Goal: Task Accomplishment & Management: Use online tool/utility

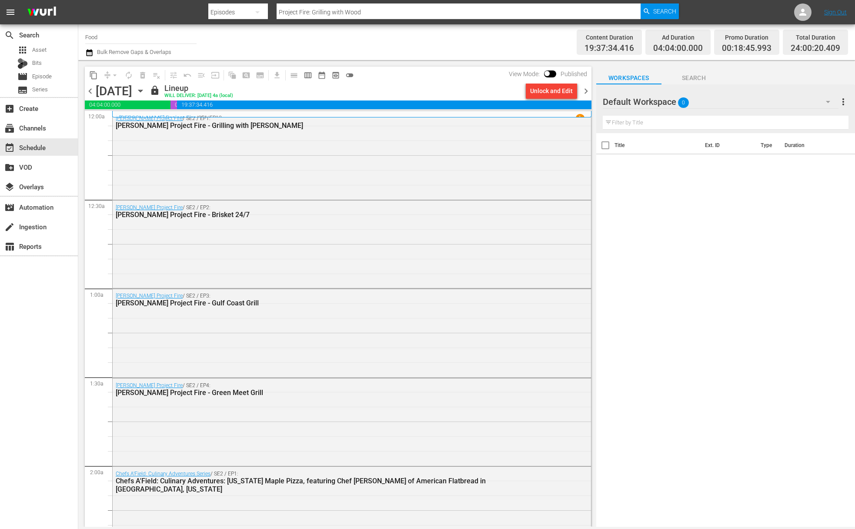
scroll to position [3845, 0]
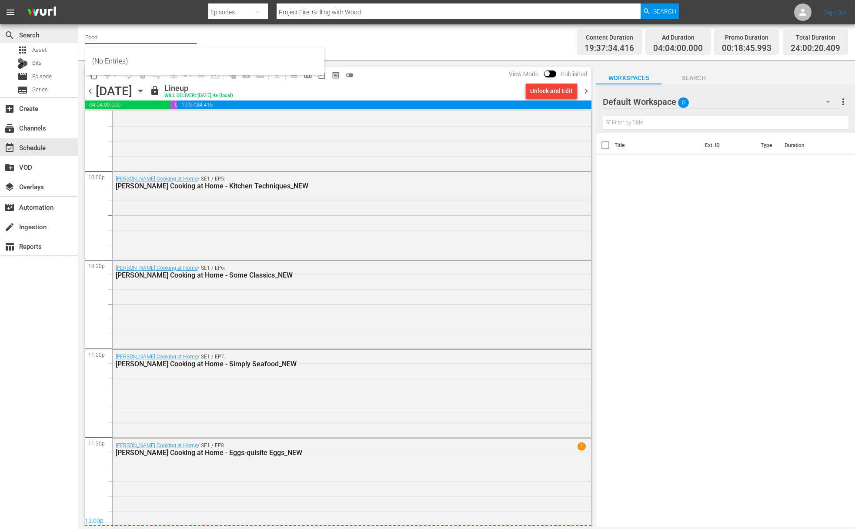
drag, startPoint x: 107, startPoint y: 36, endPoint x: 64, endPoint y: 28, distance: 43.4
click at [78, 0] on div "search Search apps Asset Bits movie Episode subtitles Series add_box Create sub…" at bounding box center [466, 0] width 777 height 0
drag, startPoint x: 88, startPoint y: 35, endPoint x: 83, endPoint y: 35, distance: 5.7
click at [83, 35] on div "Channel Title kids Bulk Remove Gaps & Overlaps Content Duration 19:37:34.416 Ad…" at bounding box center [466, 42] width 777 height 36
type input "super wings"
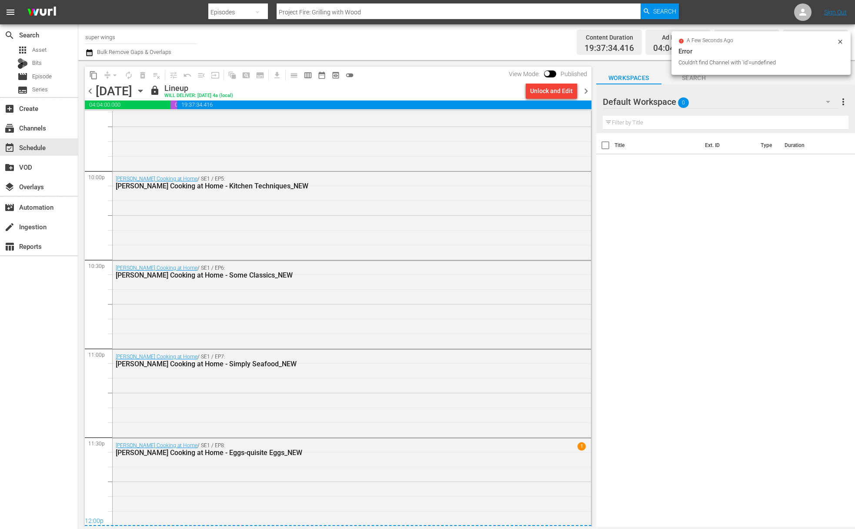
click at [121, 40] on input "super wings" at bounding box center [140, 37] width 111 height 21
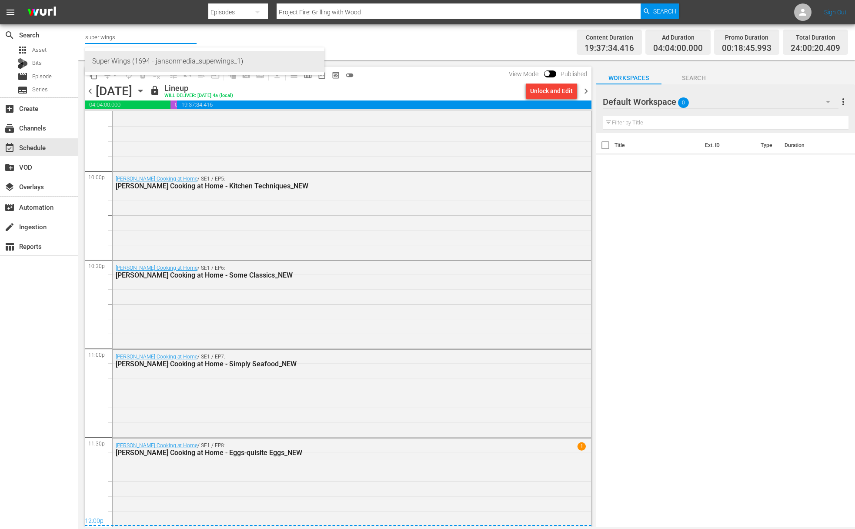
click at [126, 64] on div "Super Wings (1694 - jansonmedia_superwings_1)" at bounding box center [204, 61] width 225 height 21
type input "Super Wings (1694 - jansonmedia_superwings_1)"
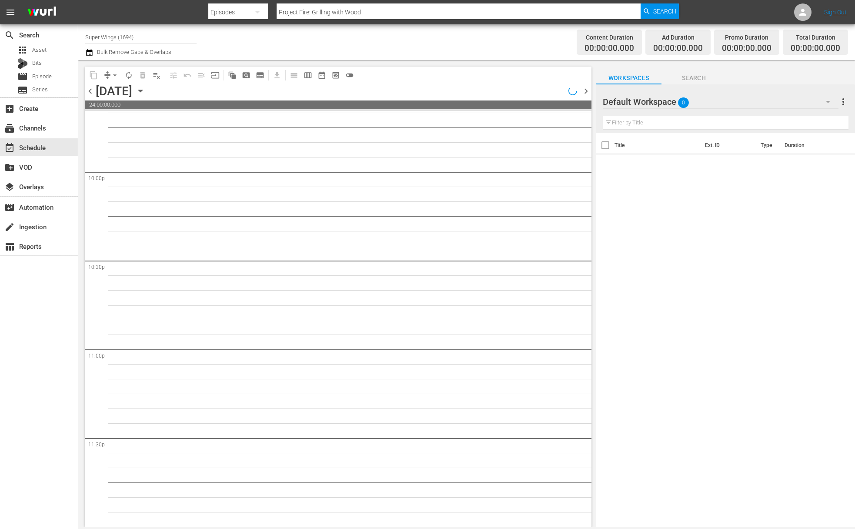
scroll to position [3843, 0]
click at [145, 87] on icon "button" at bounding box center [141, 91] width 10 height 10
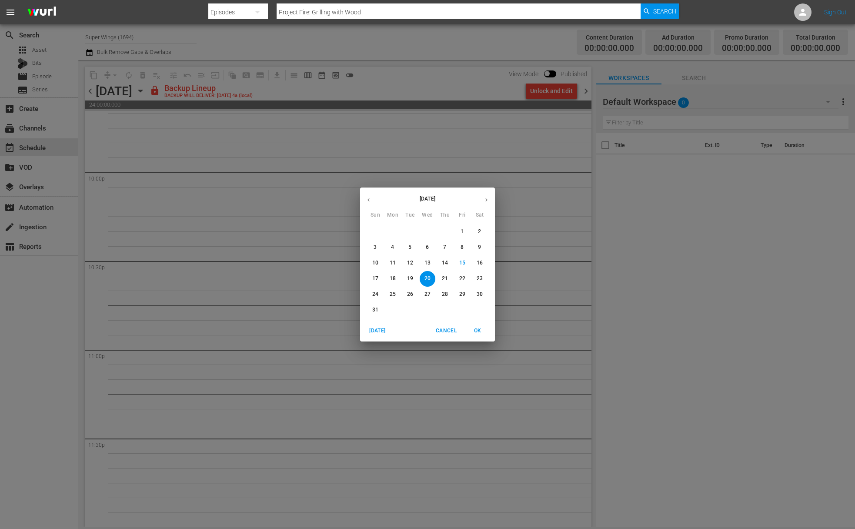
click at [547, 90] on div "[DATE] Sun Mon Tue Wed Thu Fri Sat 27 28 29 30 31 1 2 3 4 5 6 7 8 9 10 11 12 13…" at bounding box center [427, 264] width 855 height 529
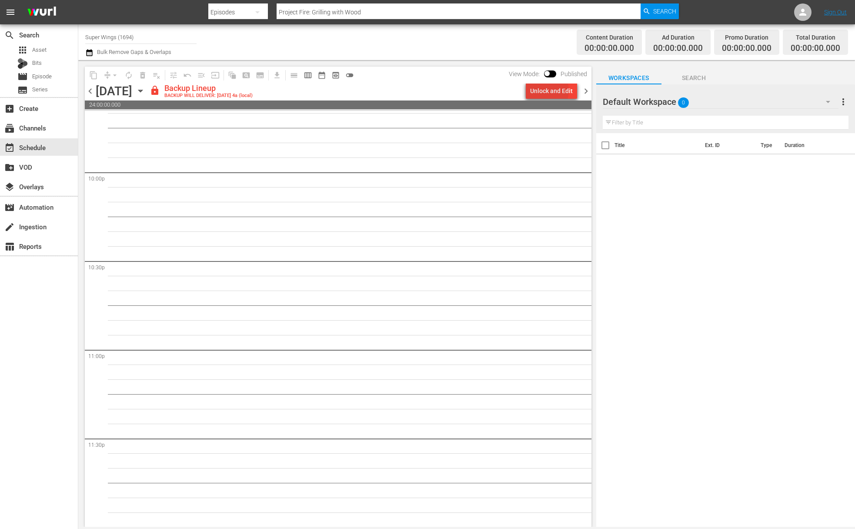
click at [545, 90] on div "Unlock and Edit" at bounding box center [551, 91] width 43 height 16
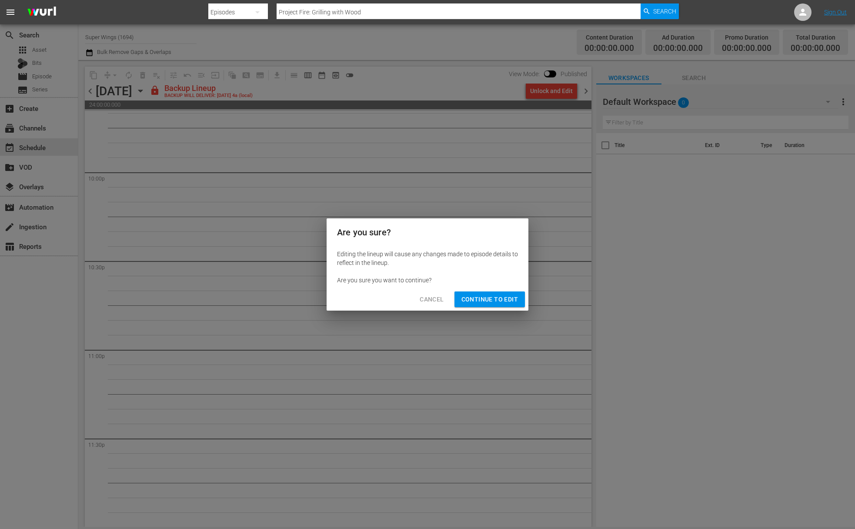
click at [491, 301] on span "Continue to Edit" at bounding box center [490, 299] width 57 height 11
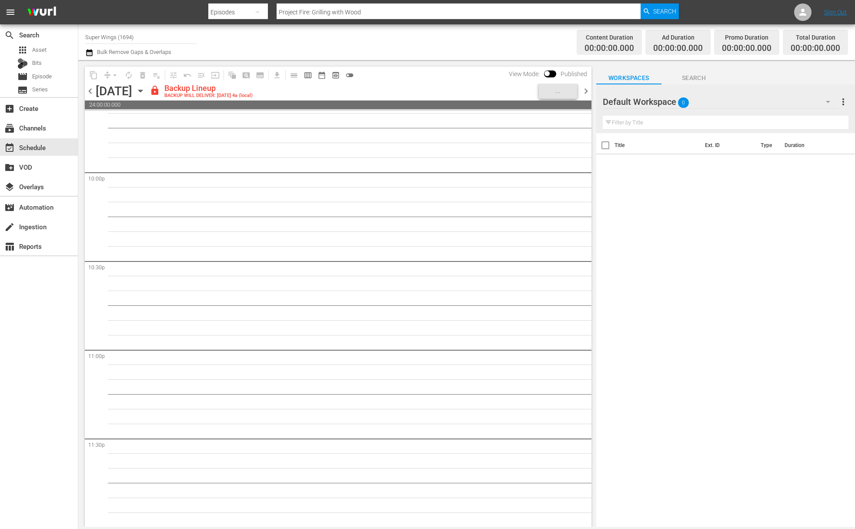
click at [145, 91] on icon "button" at bounding box center [141, 91] width 10 height 10
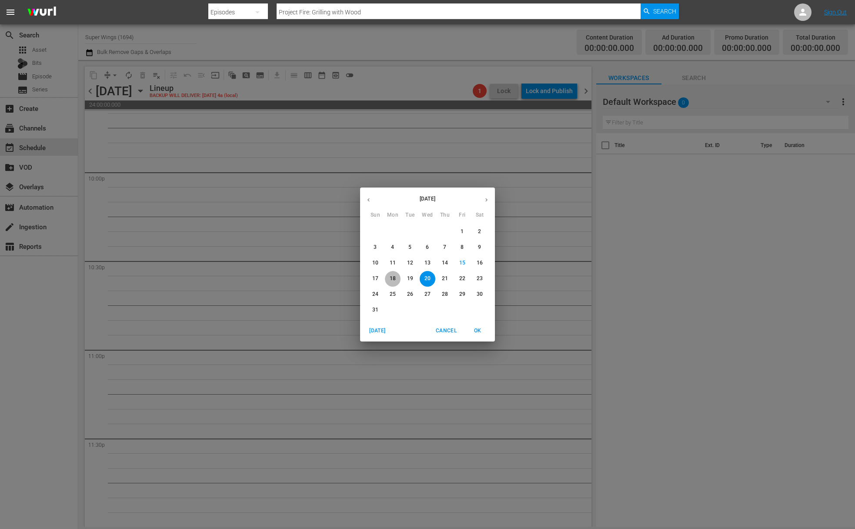
click at [392, 277] on p "18" at bounding box center [393, 278] width 6 height 7
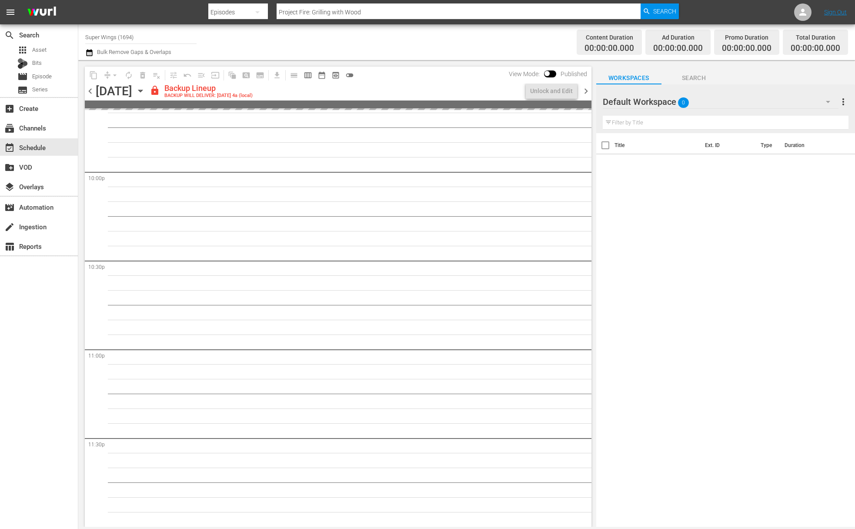
scroll to position [3843, 0]
click at [552, 91] on div "Unlock and Edit" at bounding box center [551, 91] width 43 height 16
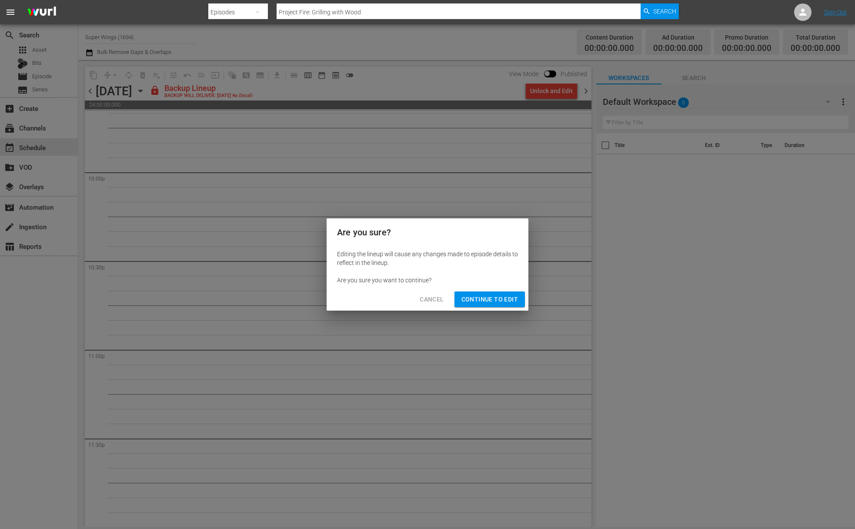
click at [493, 303] on span "Continue to Edit" at bounding box center [490, 299] width 57 height 11
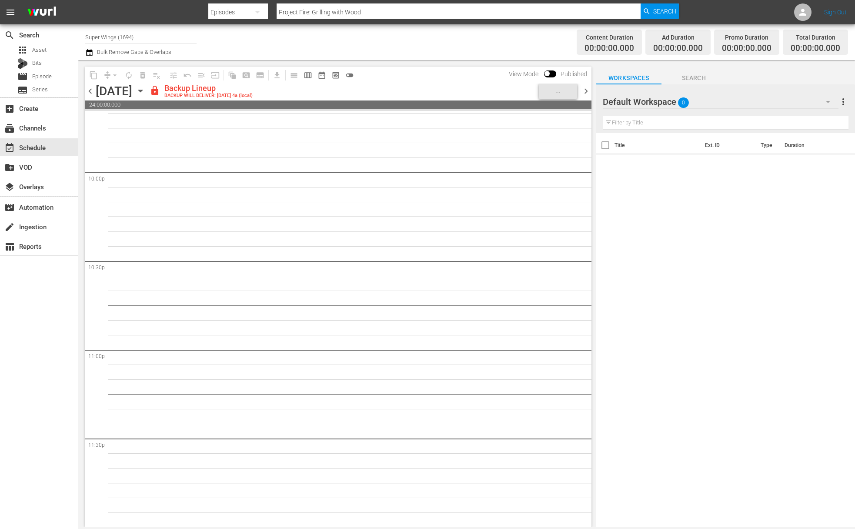
click at [142, 91] on icon "button" at bounding box center [140, 91] width 4 height 2
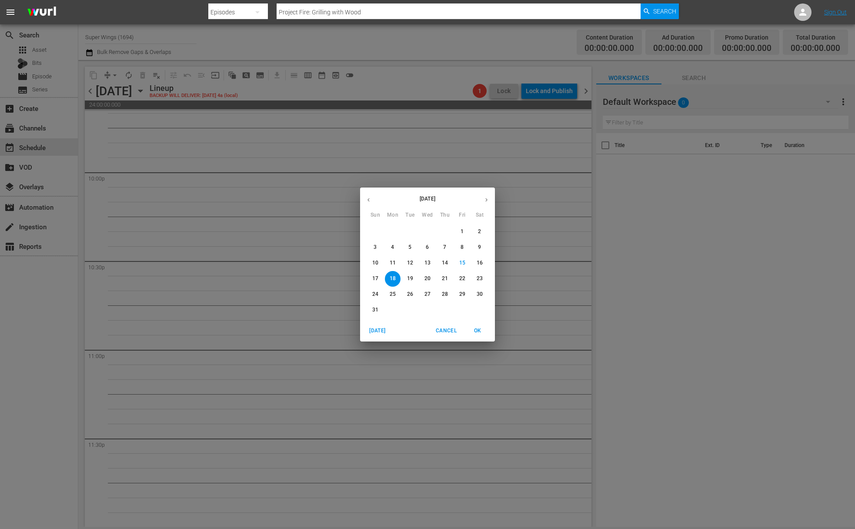
click at [411, 283] on button "19" at bounding box center [410, 279] width 16 height 16
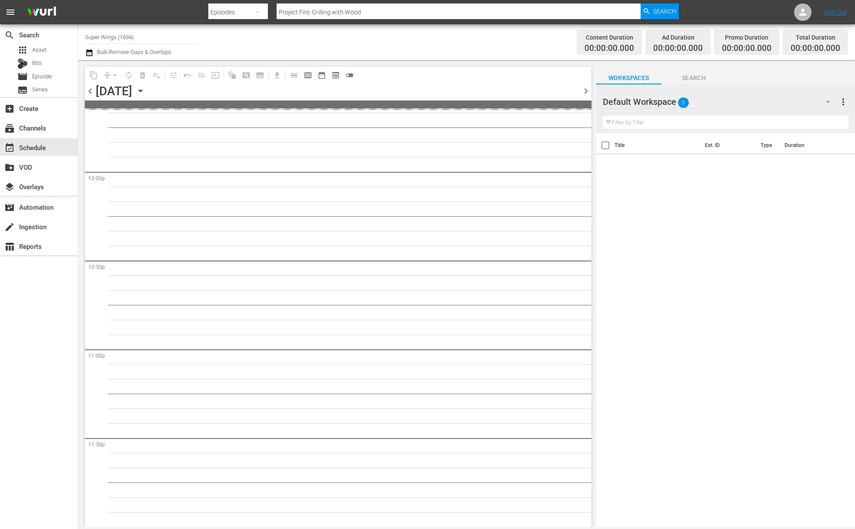
scroll to position [3843, 0]
click at [557, 92] on div "Unlock and Edit" at bounding box center [551, 91] width 43 height 16
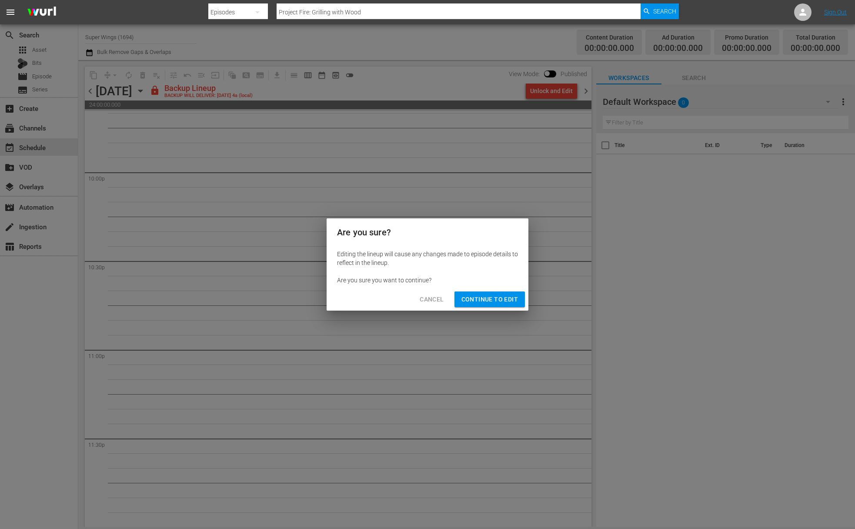
click at [472, 299] on span "Continue to Edit" at bounding box center [490, 299] width 57 height 11
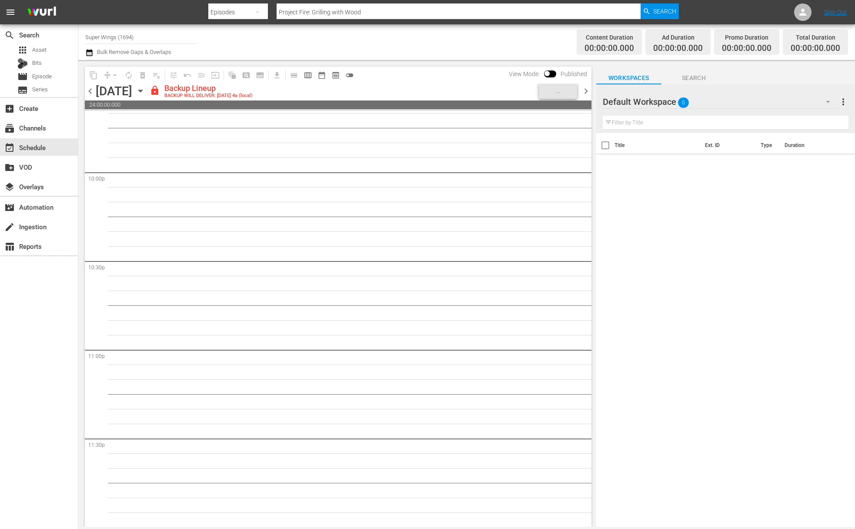
click at [147, 84] on div "[DATE] [DATE]" at bounding box center [122, 91] width 52 height 14
click at [145, 90] on icon "button" at bounding box center [141, 91] width 10 height 10
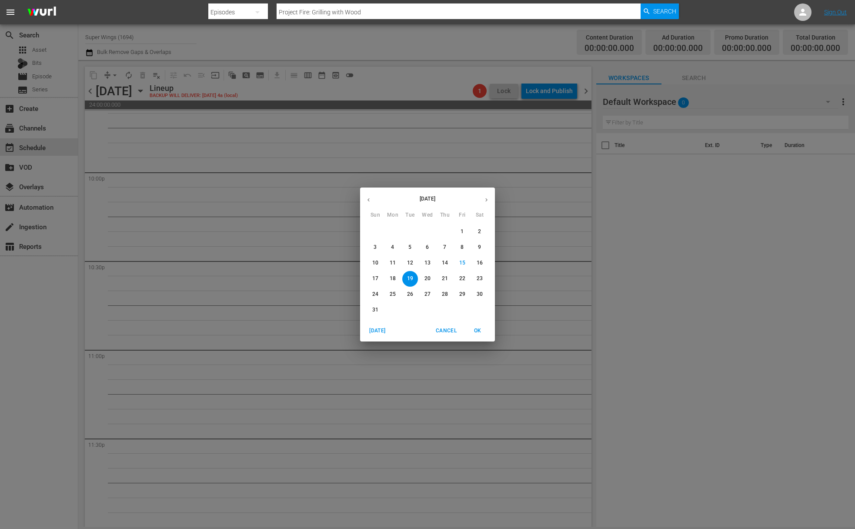
click at [429, 279] on p "20" at bounding box center [428, 278] width 6 height 7
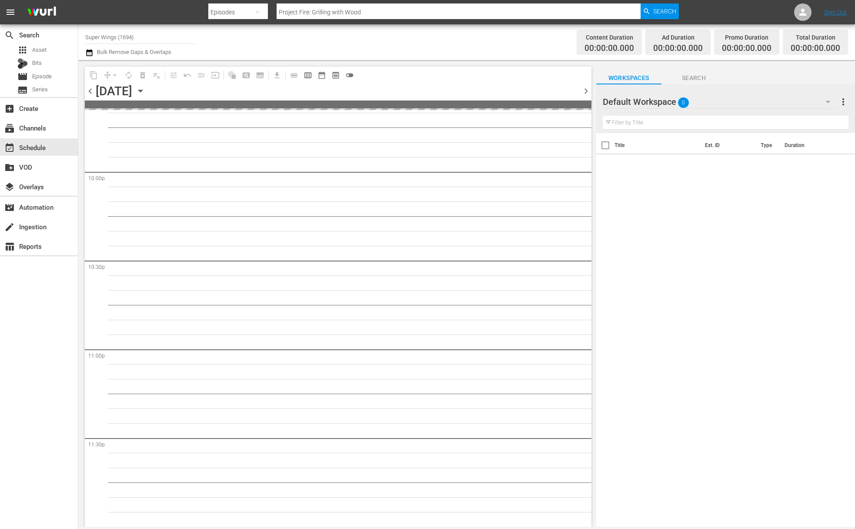
scroll to position [3843, 0]
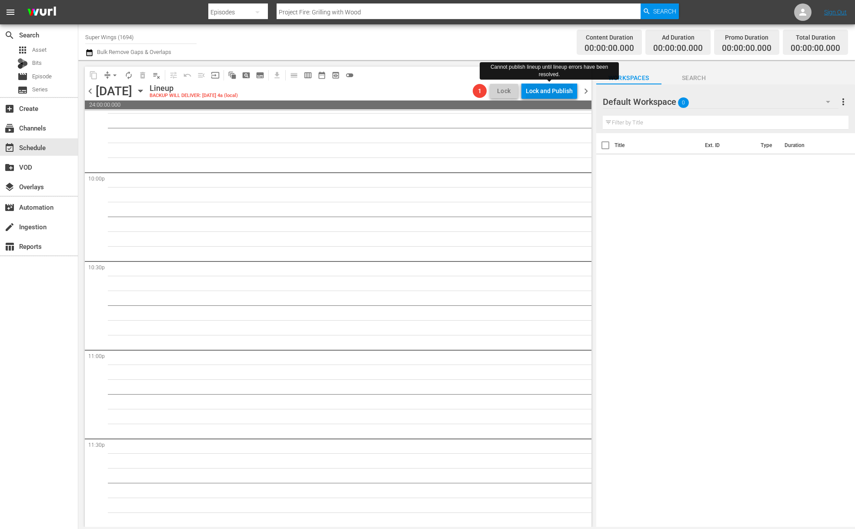
click at [550, 91] on div "Lock and Publish" at bounding box center [549, 91] width 47 height 16
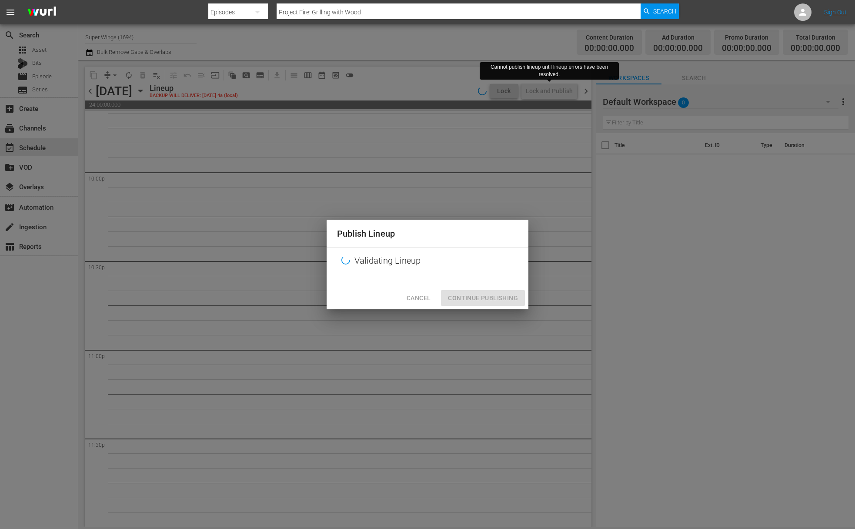
click at [415, 295] on span "Cancel" at bounding box center [419, 298] width 24 height 11
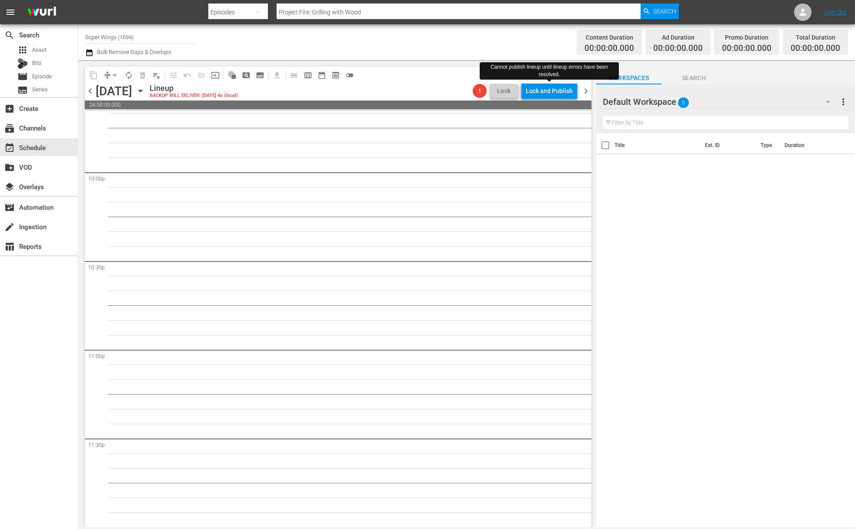
click at [147, 89] on div "[DATE] [DATE]" at bounding box center [122, 91] width 52 height 14
click at [145, 93] on icon "button" at bounding box center [141, 91] width 10 height 10
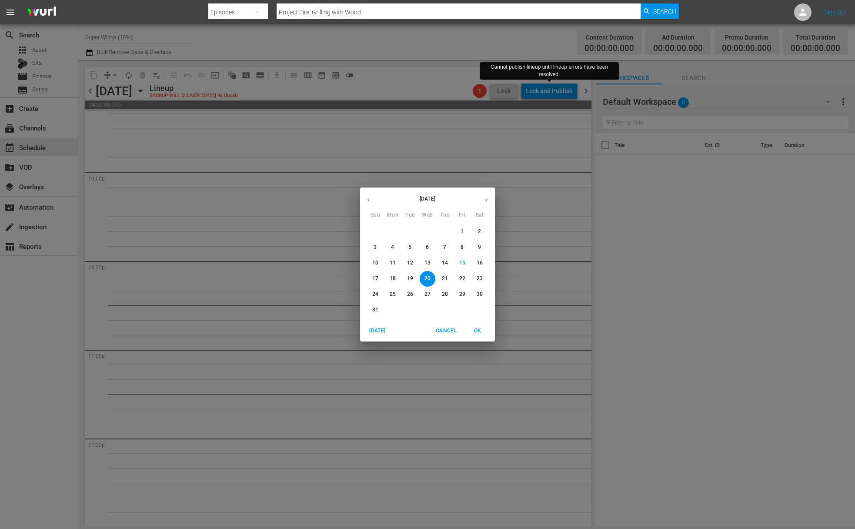
click at [445, 276] on p "21" at bounding box center [445, 278] width 6 height 7
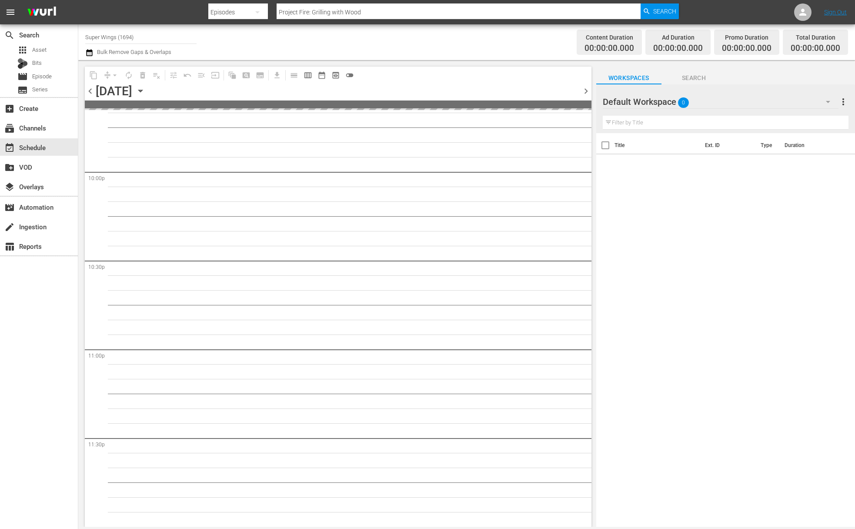
scroll to position [3843, 0]
click at [570, 92] on div "Unlock and Edit" at bounding box center [551, 91] width 43 height 16
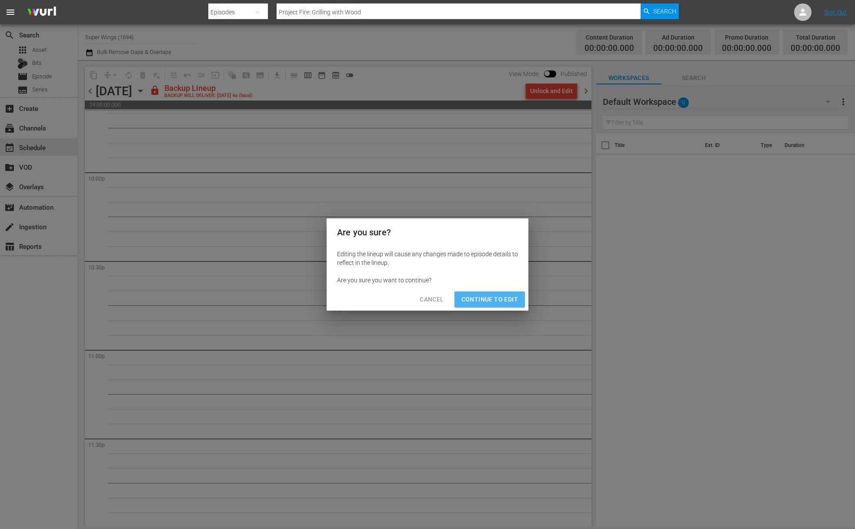
click at [503, 298] on span "Continue to Edit" at bounding box center [490, 299] width 57 height 11
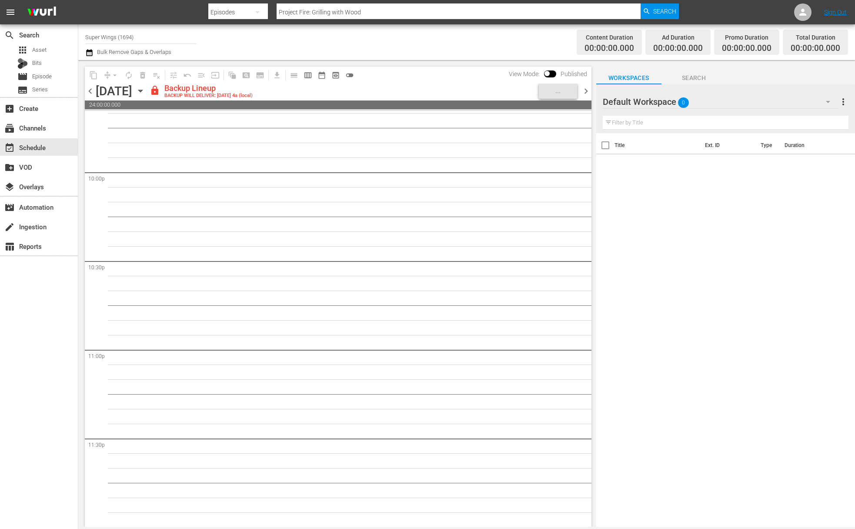
click at [145, 88] on icon "button" at bounding box center [141, 91] width 10 height 10
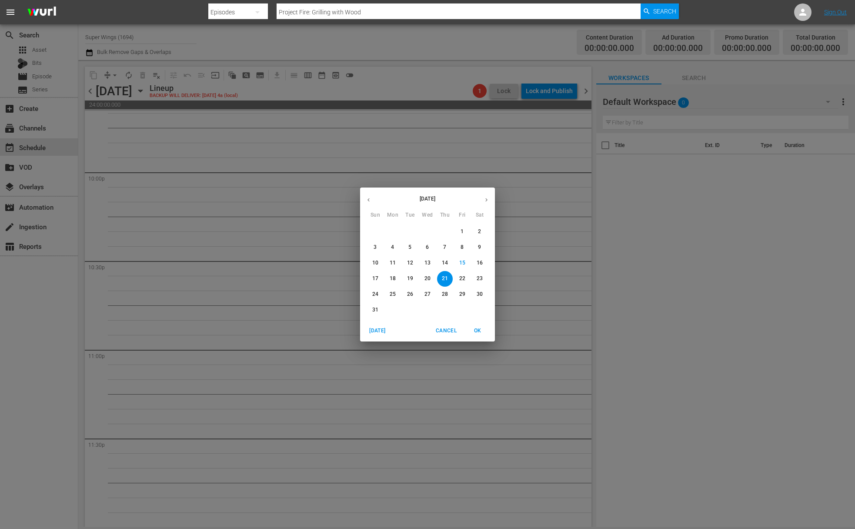
click at [459, 277] on p "22" at bounding box center [462, 278] width 6 height 7
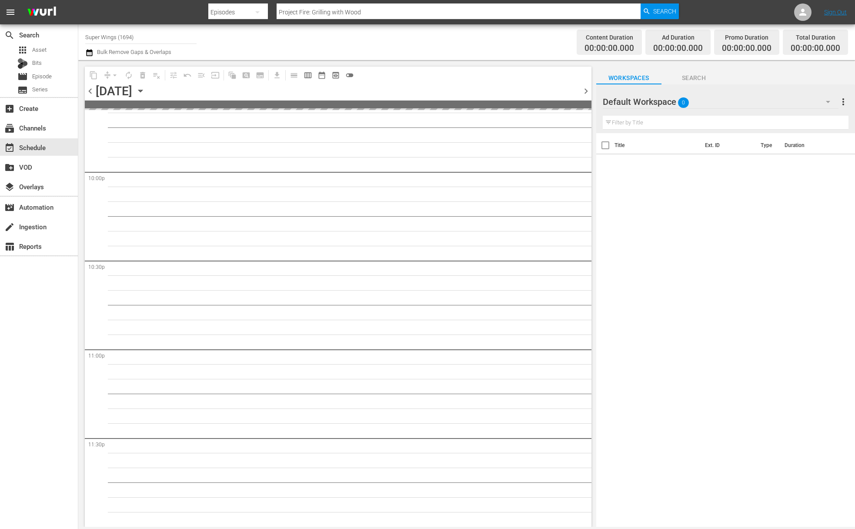
scroll to position [3843, 0]
click at [560, 90] on div "Unlock and Edit" at bounding box center [551, 91] width 43 height 16
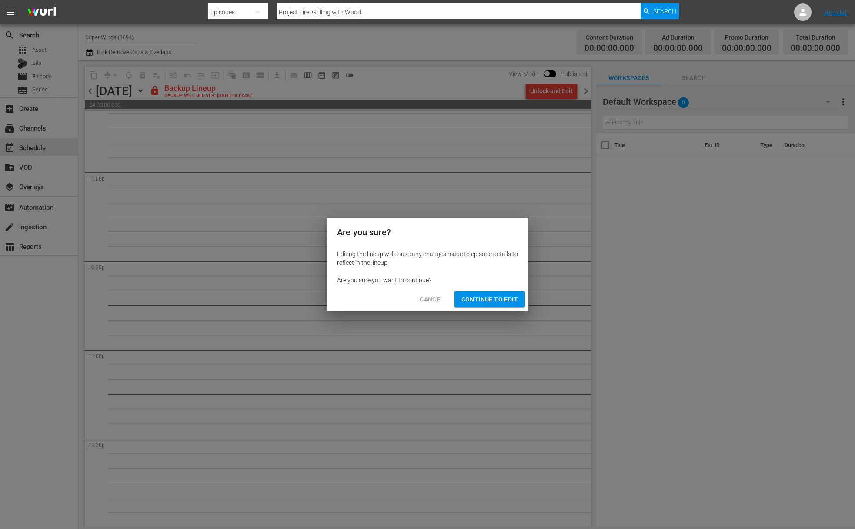
click at [477, 296] on span "Continue to Edit" at bounding box center [490, 299] width 57 height 11
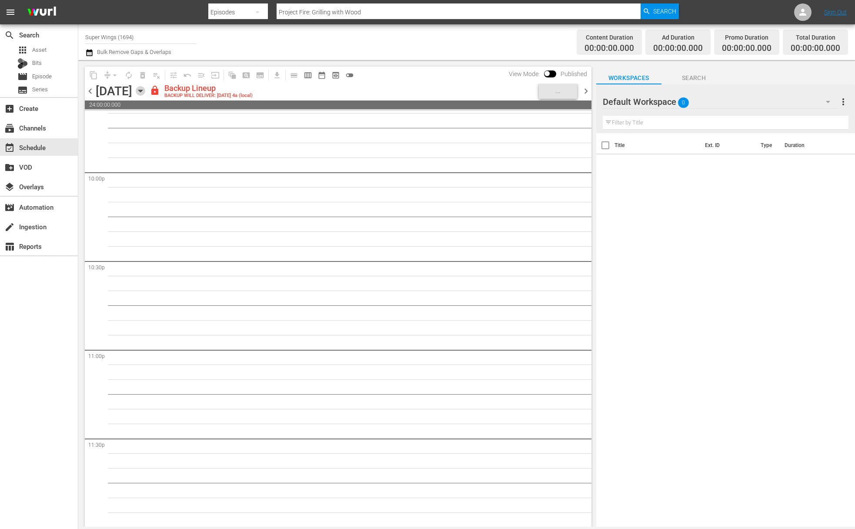
click at [145, 89] on icon "button" at bounding box center [141, 91] width 10 height 10
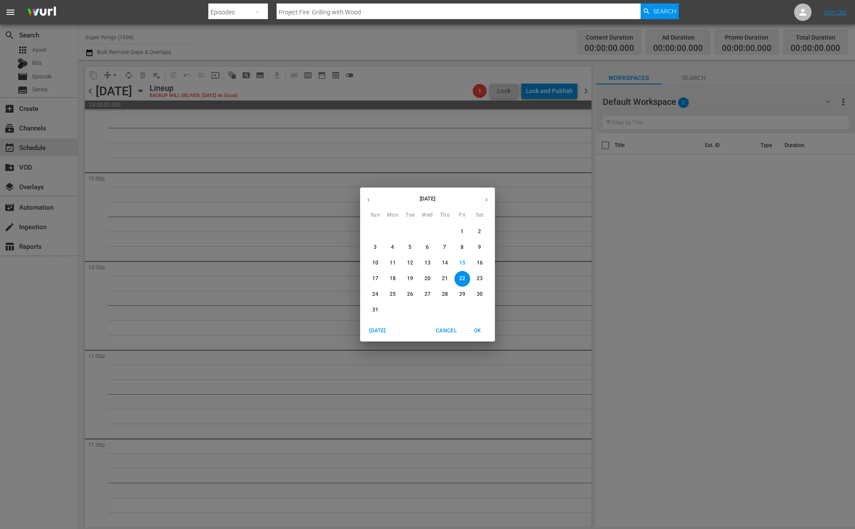
click at [477, 270] on button "16" at bounding box center [480, 263] width 16 height 16
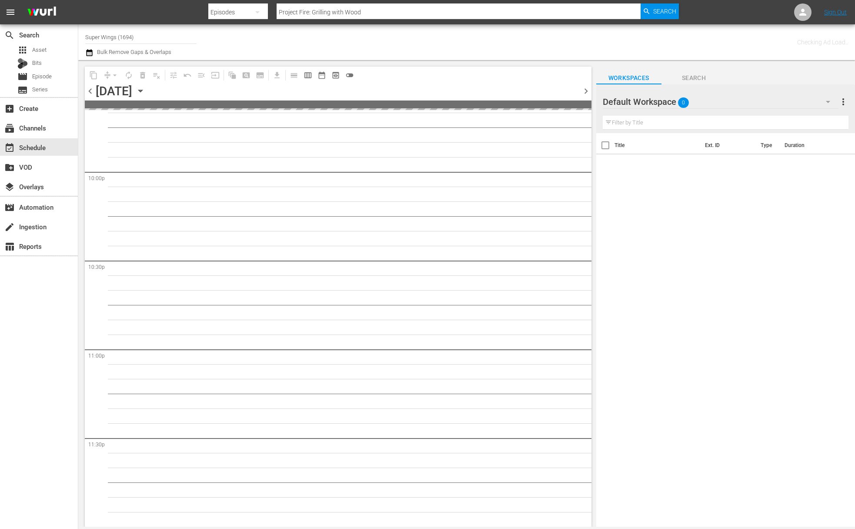
scroll to position [3843, 0]
click at [147, 95] on div "[DATE] [DATE]" at bounding box center [122, 91] width 52 height 14
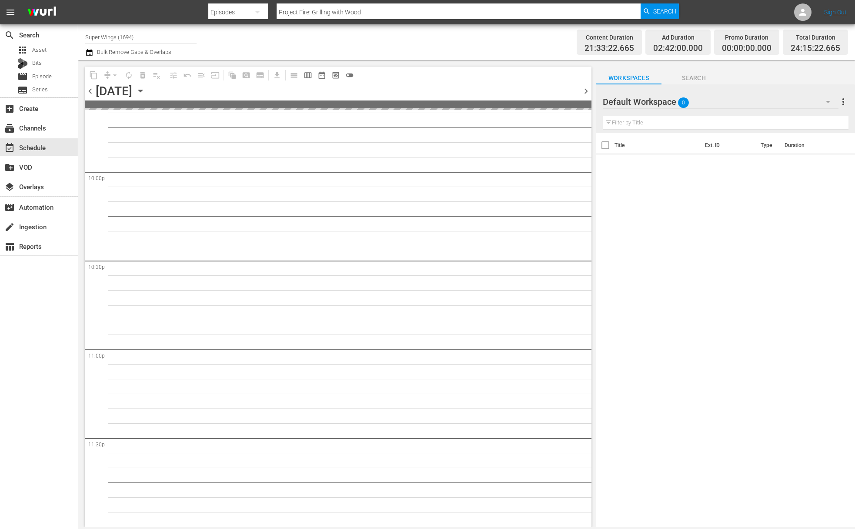
click at [145, 90] on icon "button" at bounding box center [141, 91] width 10 height 10
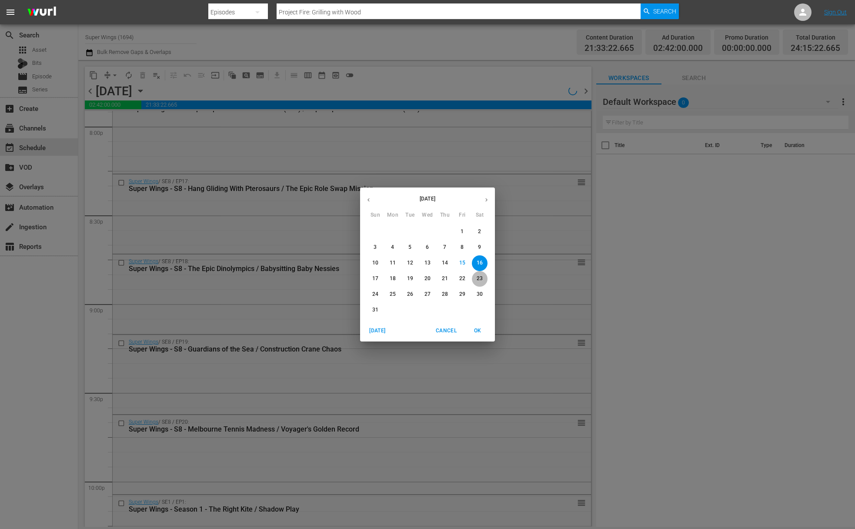
click at [480, 280] on p "23" at bounding box center [480, 278] width 6 height 7
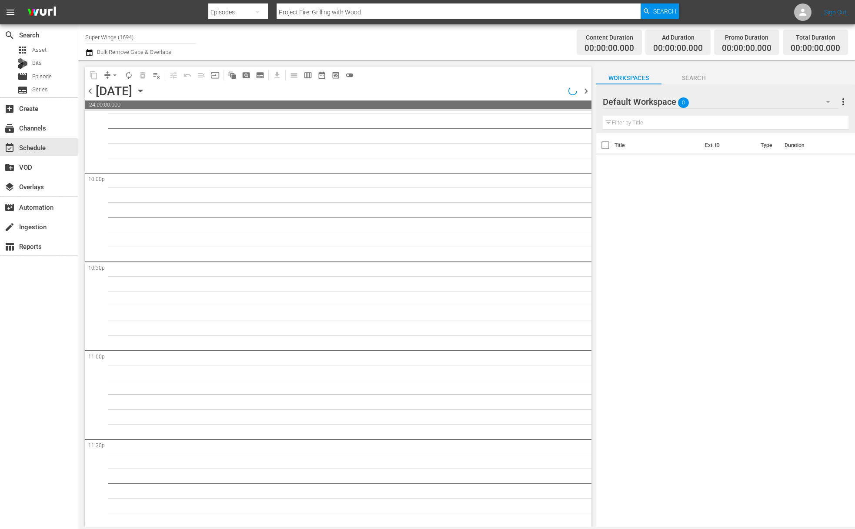
scroll to position [3843, 0]
